Goal: Find specific page/section: Find specific page/section

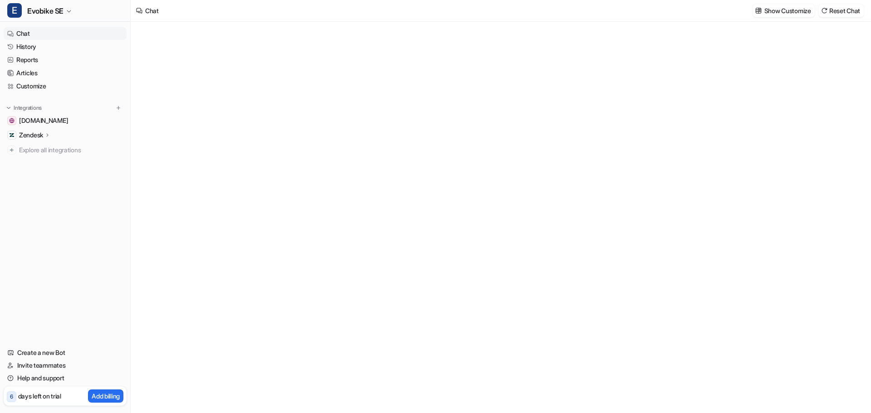
type textarea "**********"
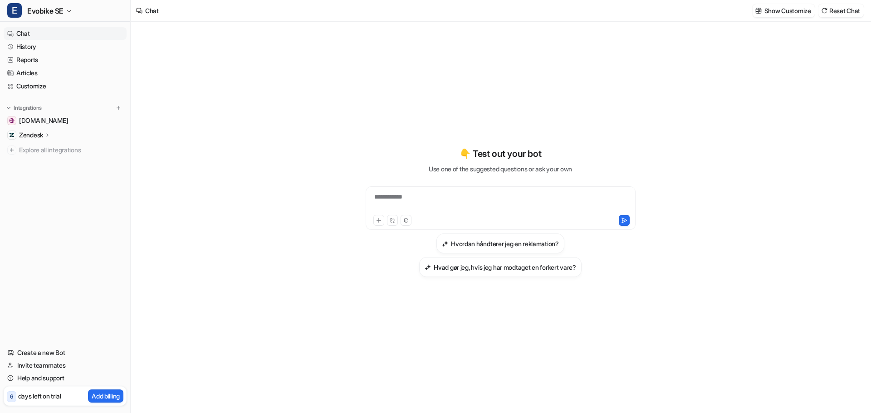
click at [29, 136] on p "Zendesk" at bounding box center [31, 135] width 24 height 9
click at [40, 146] on p "Overview" at bounding box center [39, 148] width 27 height 9
